Goal: Task Accomplishment & Management: Complete application form

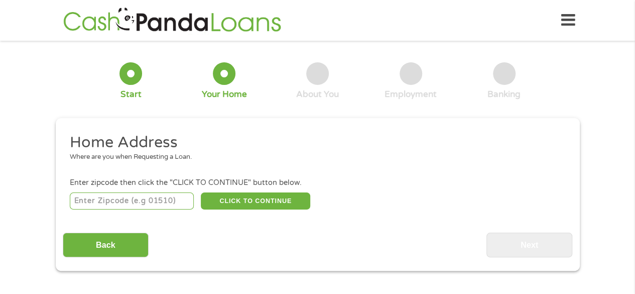
click at [149, 198] on input "number" at bounding box center [132, 200] width 124 height 17
type input "91730"
click at [233, 193] on button "CLICK TO CONTINUE" at bounding box center [255, 200] width 109 height 17
type input "91730"
type input "[GEOGRAPHIC_DATA]"
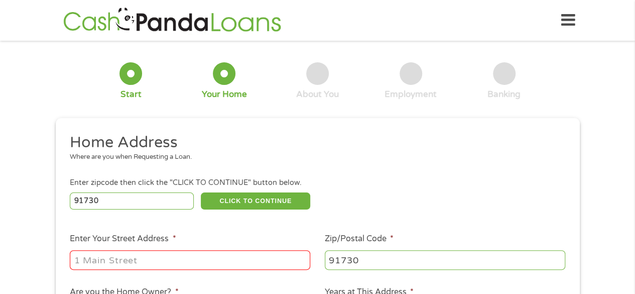
click at [159, 264] on input "Enter Your Street Address *" at bounding box center [190, 259] width 241 height 19
type input "[STREET_ADDRESS]"
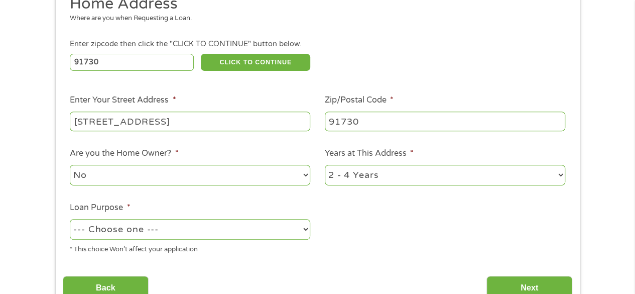
scroll to position [201, 0]
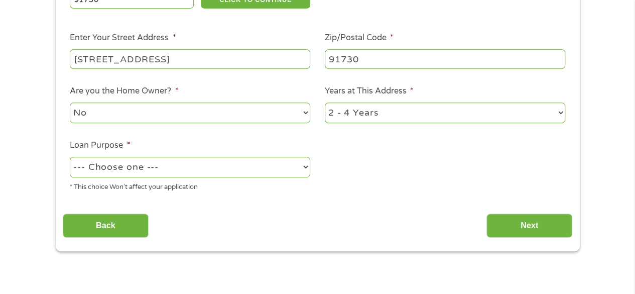
click at [188, 170] on select "--- Choose one --- Pay Bills Debt Consolidation Home Improvement Major Purchase…" at bounding box center [190, 167] width 241 height 21
select select "paybills"
click at [70, 157] on select "--- Choose one --- Pay Bills Debt Consolidation Home Improvement Major Purchase…" at bounding box center [190, 167] width 241 height 21
click at [500, 228] on input "Next" at bounding box center [530, 225] width 86 height 25
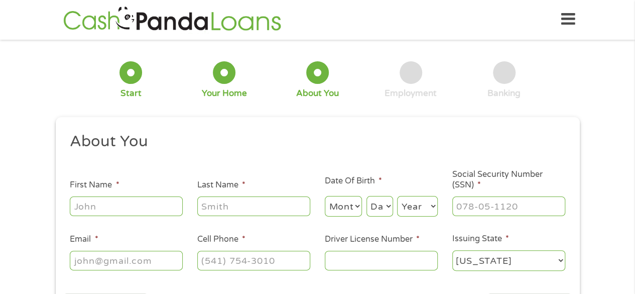
scroll to position [0, 0]
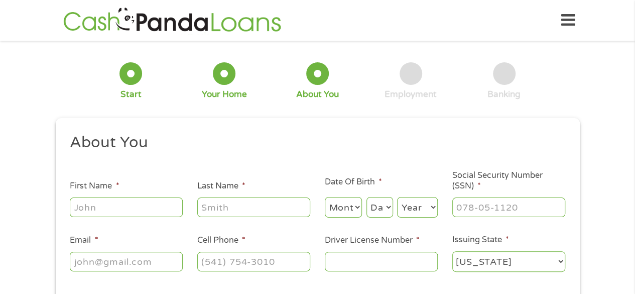
click at [96, 207] on input "First Name *" at bounding box center [126, 206] width 113 height 19
type input "Britanie"
type input "[PERSON_NAME]"
type input "[PHONE_NUMBER]"
click at [343, 207] on select "Month 1 2 3 4 5 6 7 8 9 10 11 12" at bounding box center [344, 207] width 38 height 21
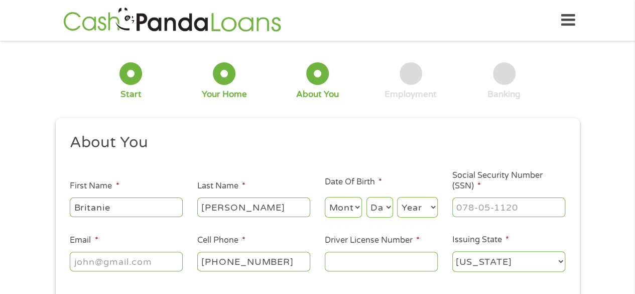
select select "3"
click at [325, 197] on select "Month 1 2 3 4 5 6 7 8 9 10 11 12" at bounding box center [344, 207] width 38 height 21
click at [381, 211] on select "Day 1 2 3 4 5 6 7 8 9 10 11 12 13 14 15 16 17 18 19 20 21 22 23 24 25 26 27 28 …" at bounding box center [380, 207] width 27 height 21
select select "1"
click at [367, 197] on select "Day 1 2 3 4 5 6 7 8 9 10 11 12 13 14 15 16 17 18 19 20 21 22 23 24 25 26 27 28 …" at bounding box center [380, 207] width 27 height 21
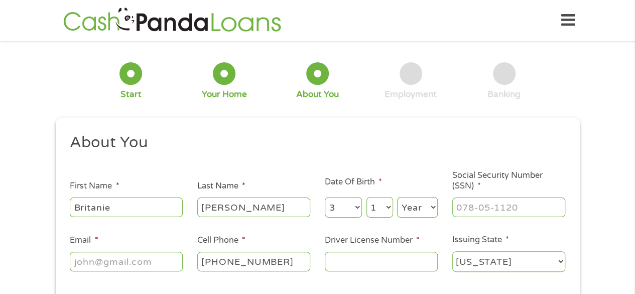
click at [402, 209] on select "Year [DATE] 2006 2005 2004 2003 2002 2001 2000 1999 1998 1997 1996 1995 1994 19…" at bounding box center [417, 207] width 41 height 21
select select "1986"
click at [397, 197] on select "Year [DATE] 2006 2005 2004 2003 2002 2001 2000 1999 1998 1997 1996 1995 1994 19…" at bounding box center [417, 207] width 41 height 21
click at [471, 203] on input "___-__-____" at bounding box center [508, 206] width 113 height 19
type input "626-32-1006"
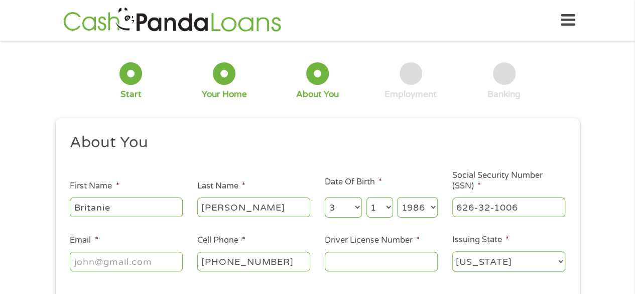
click at [85, 262] on input "Email *" at bounding box center [126, 261] width 113 height 19
type input "[EMAIL_ADDRESS][DOMAIN_NAME]"
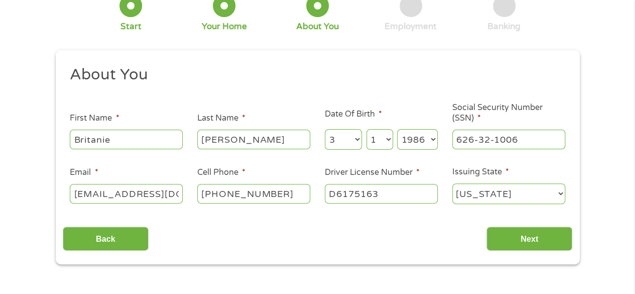
scroll to position [151, 0]
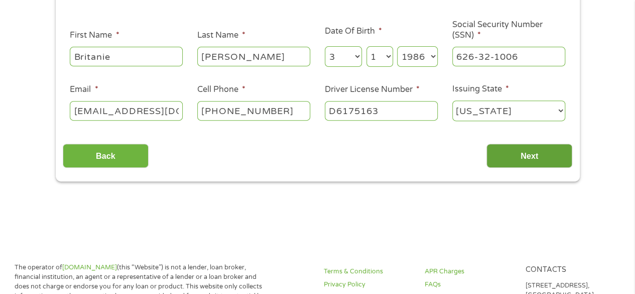
type input "D6175163"
click at [496, 150] on input "Next" at bounding box center [530, 156] width 86 height 25
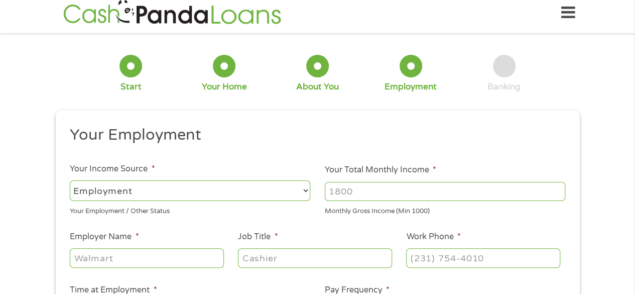
scroll to position [0, 0]
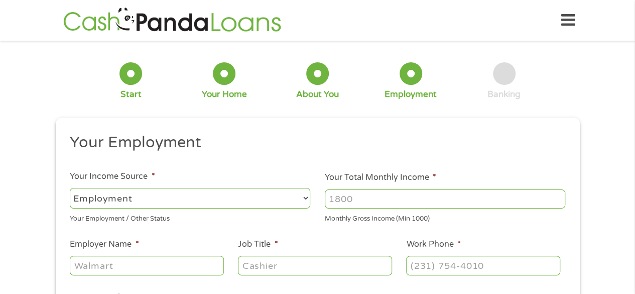
click at [352, 195] on input "Your Total Monthly Income *" at bounding box center [445, 198] width 241 height 19
type input "5400"
click at [114, 264] on input "Employer Name *" at bounding box center [147, 265] width 154 height 19
type input "American Honda"
type input "Assistant Manager"
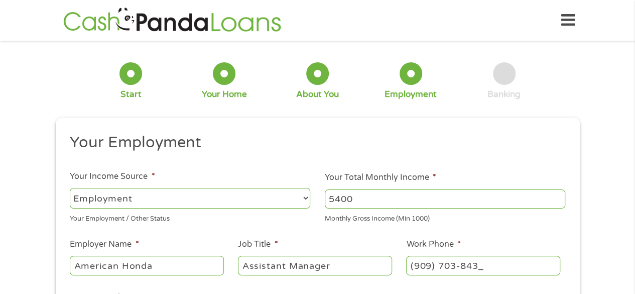
type input "[PHONE_NUMBER]"
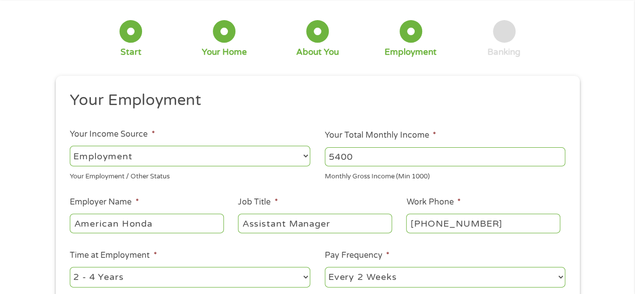
scroll to position [151, 0]
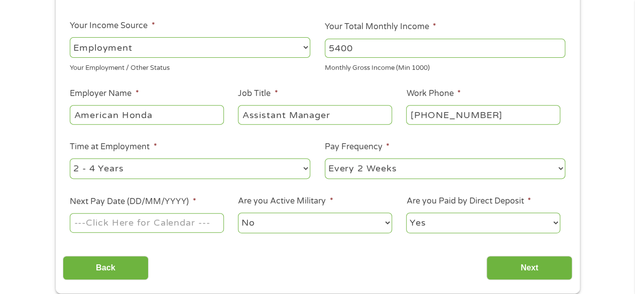
click at [224, 166] on select "--- Choose one --- 1 Year or less 1 - 2 Years 2 - 4 Years Over 4 Years" at bounding box center [190, 168] width 241 height 21
select select "60months"
click at [70, 158] on select "--- Choose one --- 1 Year or less 1 - 2 Years 2 - 4 Years Over 4 Years" at bounding box center [190, 168] width 241 height 21
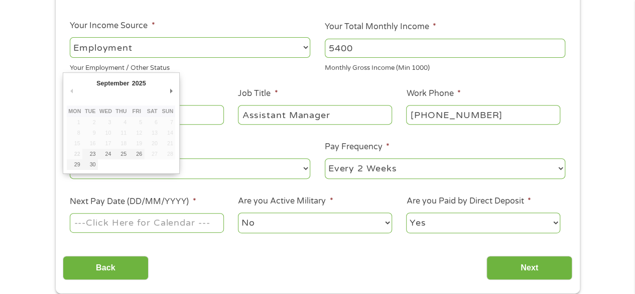
click at [174, 220] on input "Next Pay Date (DD/MM/YYYY) *" at bounding box center [147, 222] width 154 height 19
type input "[DATE]"
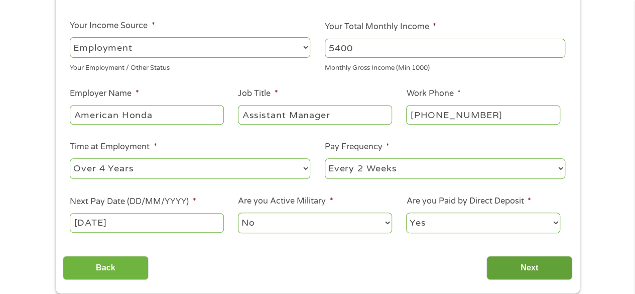
click at [523, 263] on input "Next" at bounding box center [530, 268] width 86 height 25
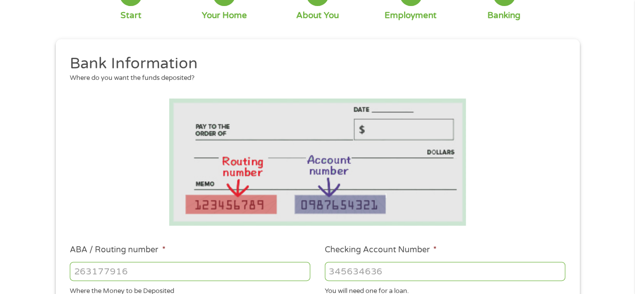
scroll to position [201, 0]
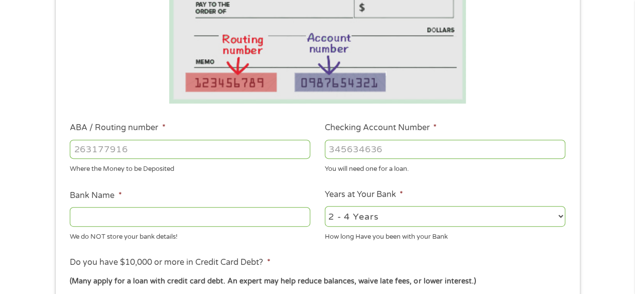
click at [105, 150] on input "ABA / Routing number *" at bounding box center [190, 149] width 241 height 19
click at [108, 142] on input "ABA / Routing number *" at bounding box center [190, 149] width 241 height 19
click at [108, 145] on input "ABA / Routing number *" at bounding box center [190, 149] width 241 height 19
type input "256074974"
type input "NAVY FEDERAL CREDIT UNION"
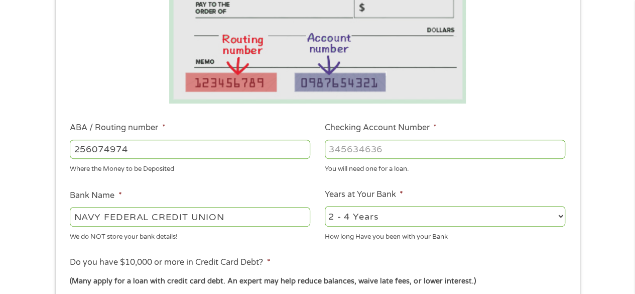
type input "256074974"
click at [375, 148] on input "Checking Account Number *" at bounding box center [445, 149] width 241 height 19
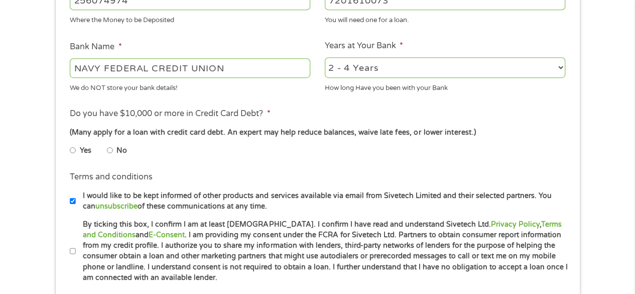
scroll to position [352, 0]
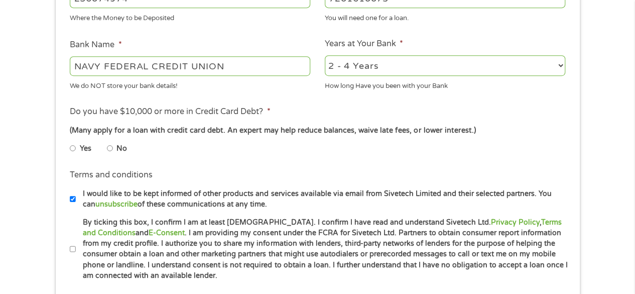
type input "7201610073"
click at [110, 150] on input "No" at bounding box center [110, 148] width 6 height 16
radio input "true"
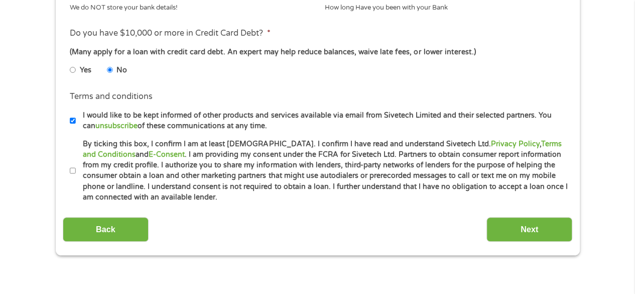
scroll to position [452, 0]
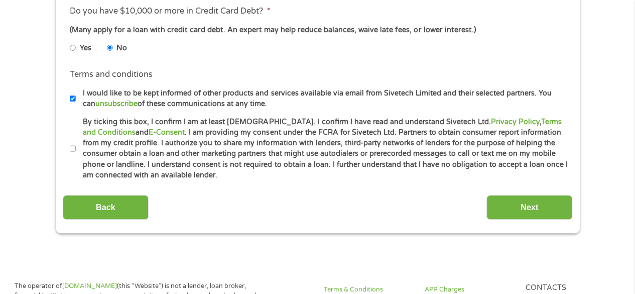
click at [76, 148] on label "By ticking this box, I confirm I am at least [DEMOGRAPHIC_DATA]. I confirm I ha…" at bounding box center [322, 149] width 493 height 64
click at [76, 148] on input "By ticking this box, I confirm I am at least [DEMOGRAPHIC_DATA]. I confirm I ha…" at bounding box center [73, 149] width 6 height 16
checkbox input "true"
click at [532, 197] on input "Next" at bounding box center [530, 207] width 86 height 25
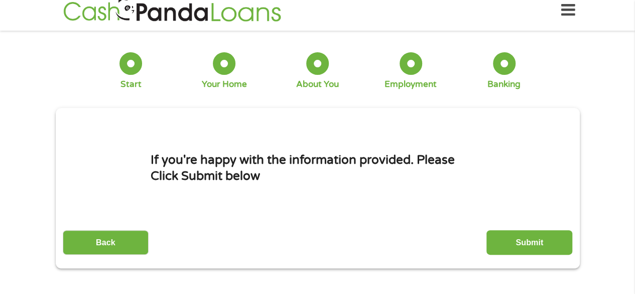
scroll to position [0, 0]
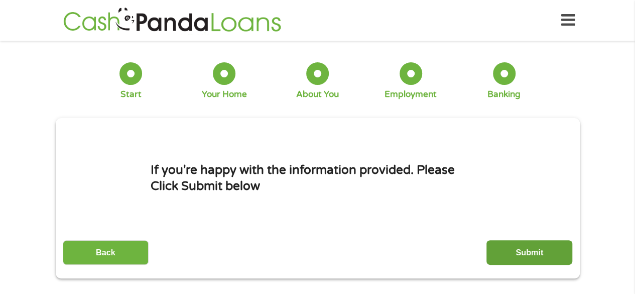
click at [513, 258] on input "Submit" at bounding box center [530, 252] width 86 height 25
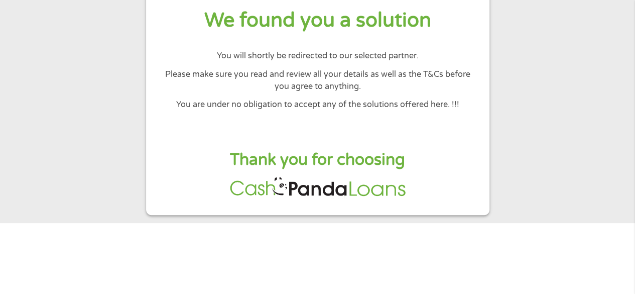
scroll to position [100, 0]
